Goal: Navigation & Orientation: Find specific page/section

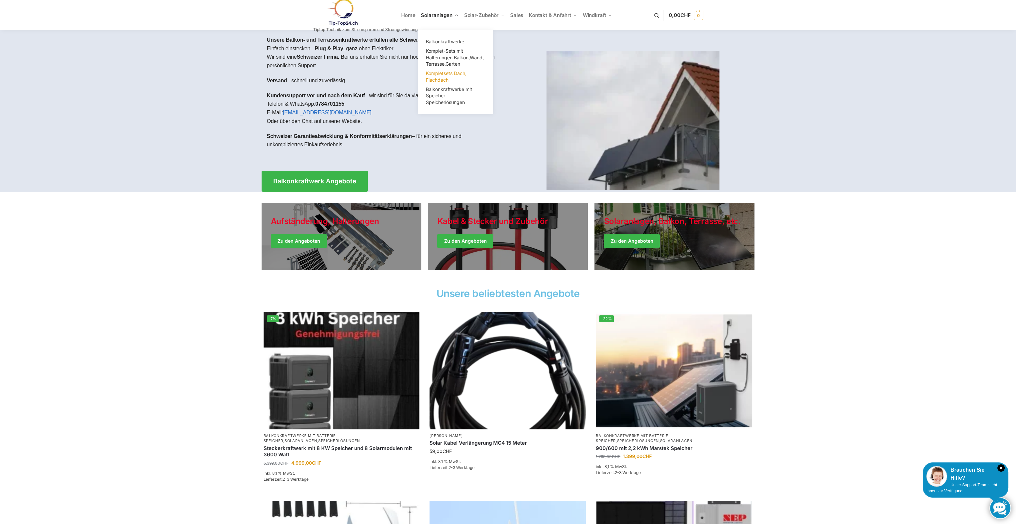
click at [438, 79] on span "Kompletsets Dach, Flachdach" at bounding box center [446, 76] width 41 height 12
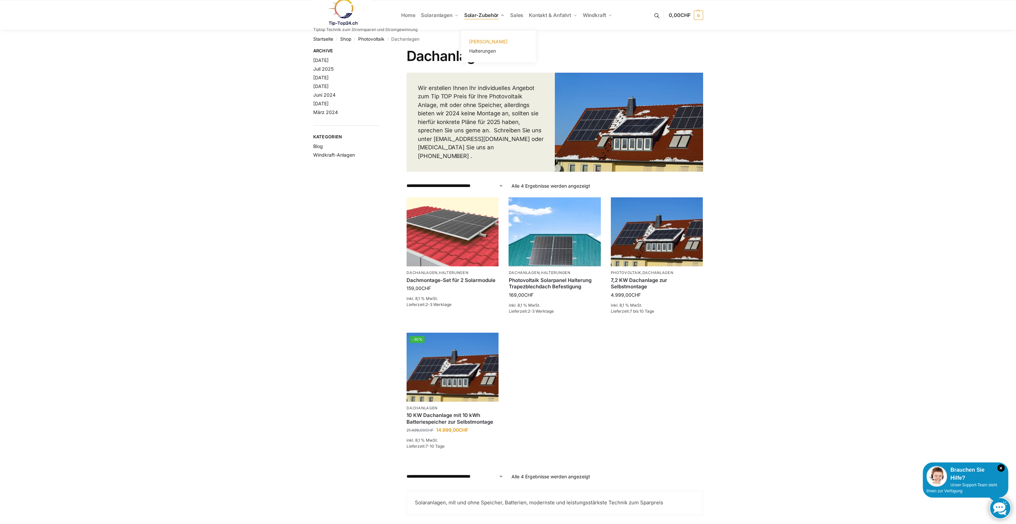
click at [482, 43] on span "[PERSON_NAME]" at bounding box center [488, 42] width 38 height 6
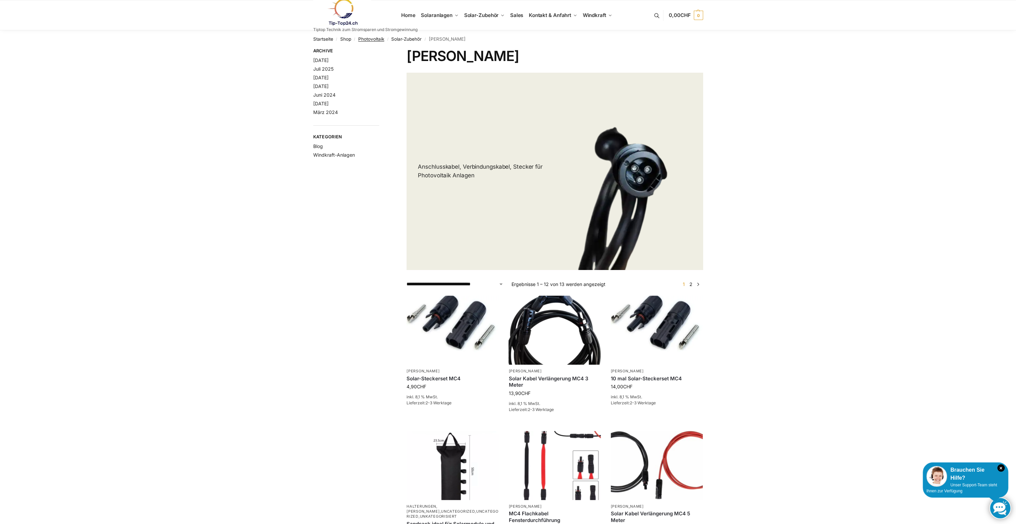
click at [373, 40] on link "Photovoltaik" at bounding box center [371, 38] width 26 height 5
